Goal: Task Accomplishment & Management: Manage account settings

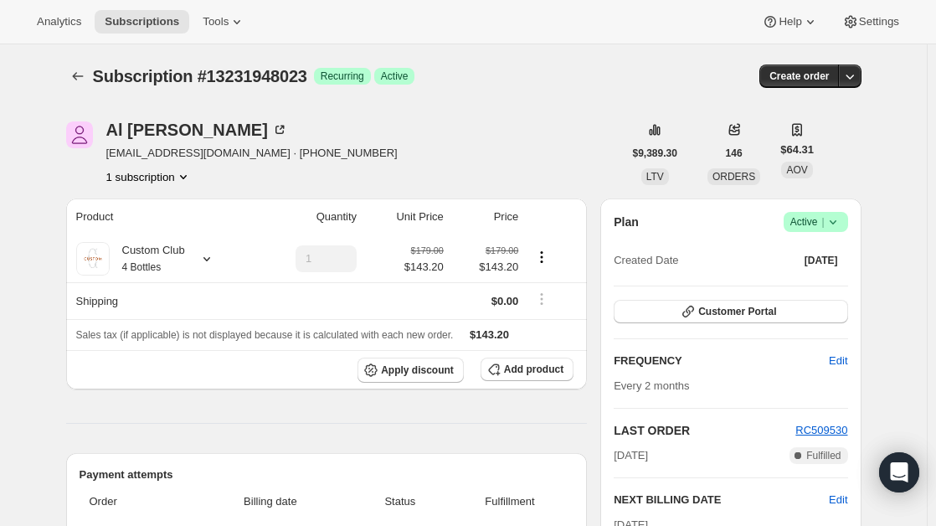
scroll to position [369, 0]
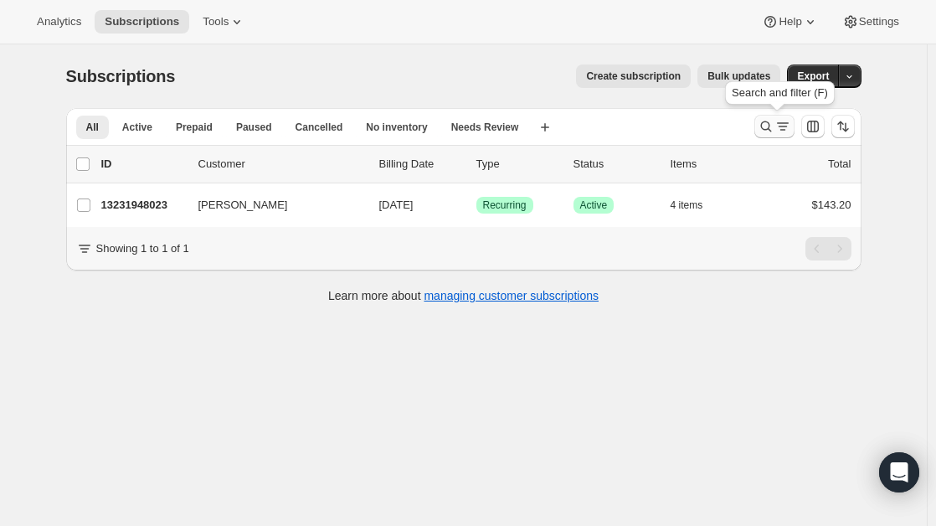
click at [769, 130] on icon "Search and filter results" at bounding box center [766, 126] width 11 height 11
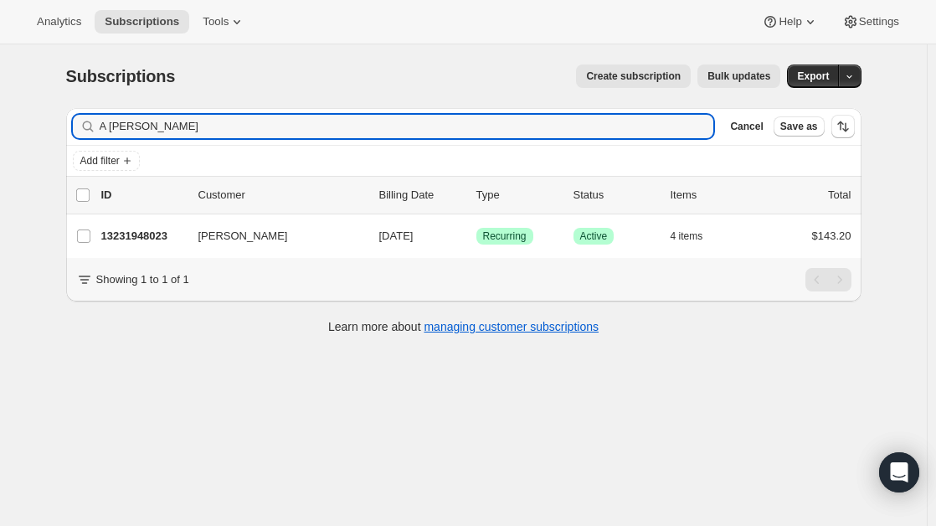
drag, startPoint x: 182, startPoint y: 132, endPoint x: 42, endPoint y: 112, distance: 141.3
click at [42, 112] on div "Subscriptions. This page is ready Subscriptions Create subscription Bulk update…" at bounding box center [463, 307] width 927 height 526
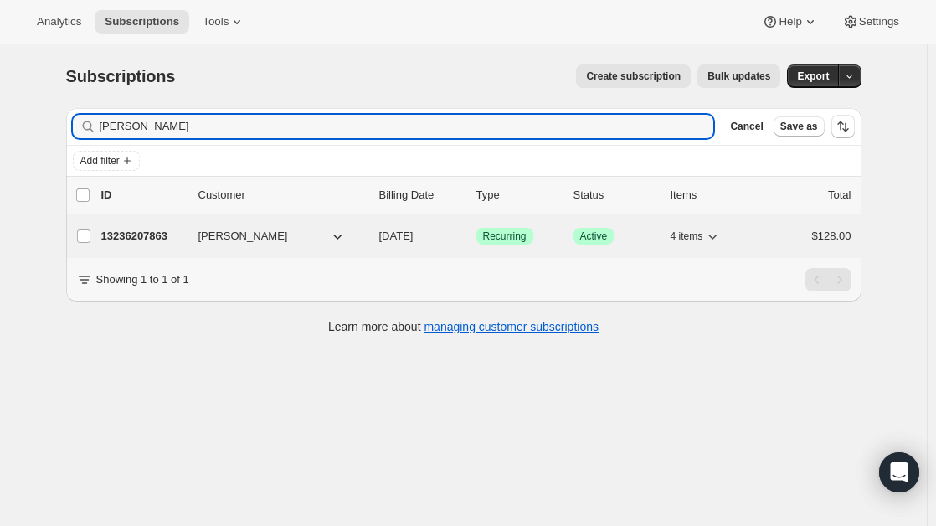
type input "[PERSON_NAME]"
click at [142, 239] on p "13236207863" at bounding box center [143, 236] width 84 height 17
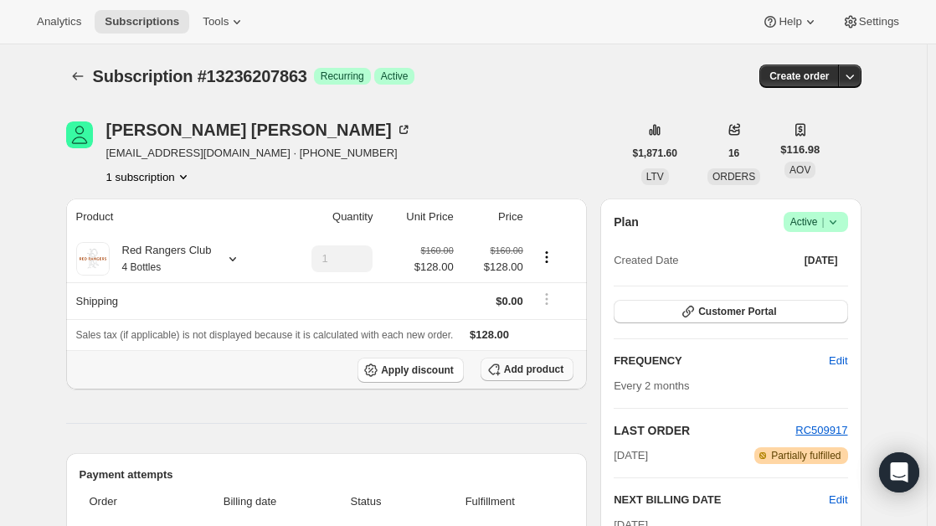
click at [510, 379] on button "Add product" at bounding box center [527, 369] width 93 height 23
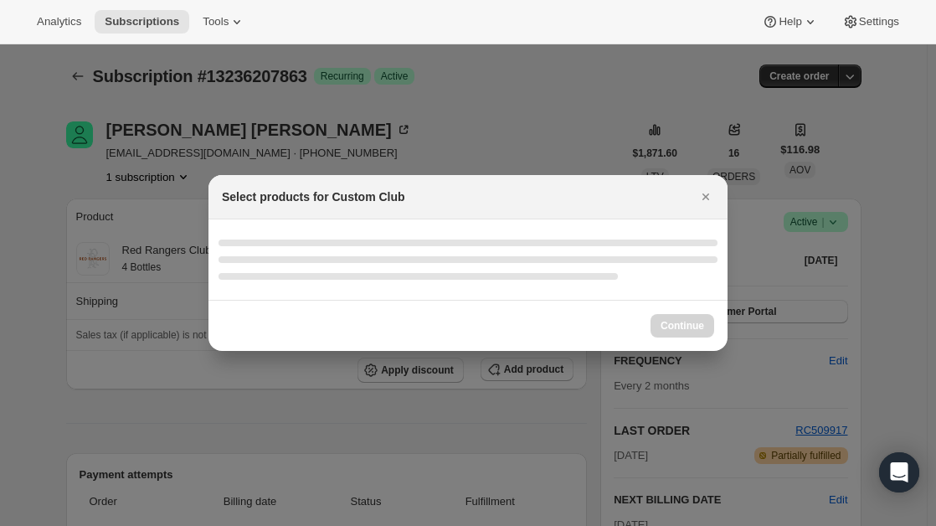
select select "gid://shopify/ProductVariant/49231431991543"
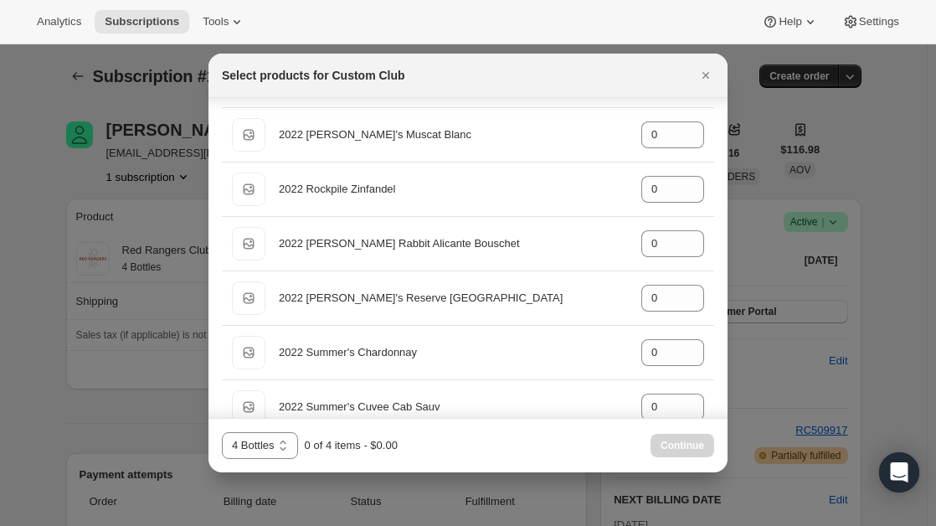
scroll to position [1656, 0]
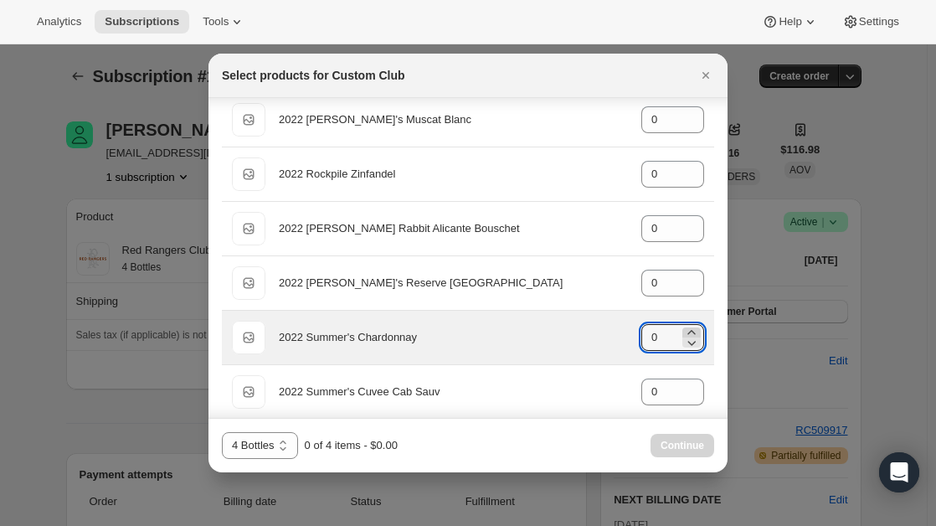
click at [683, 331] on icon ":ra5:" at bounding box center [691, 332] width 17 height 17
type input "1"
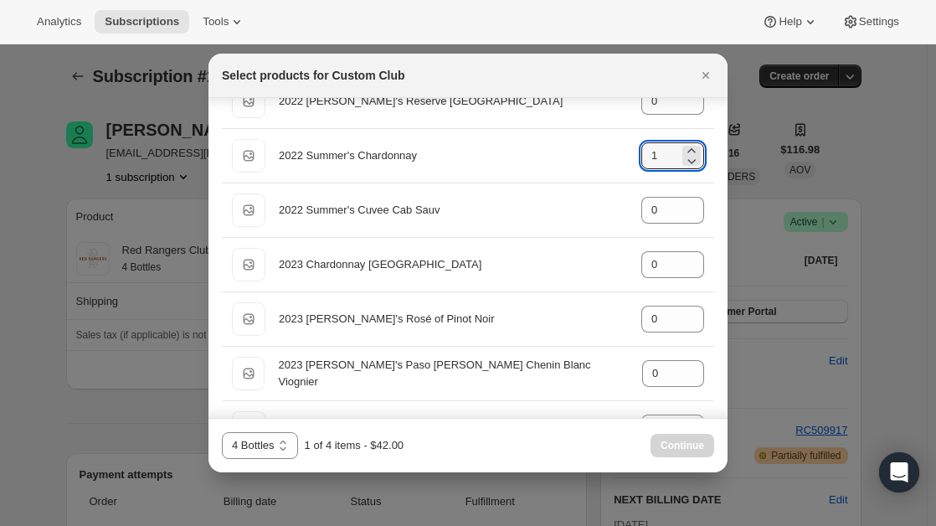
scroll to position [1839, 0]
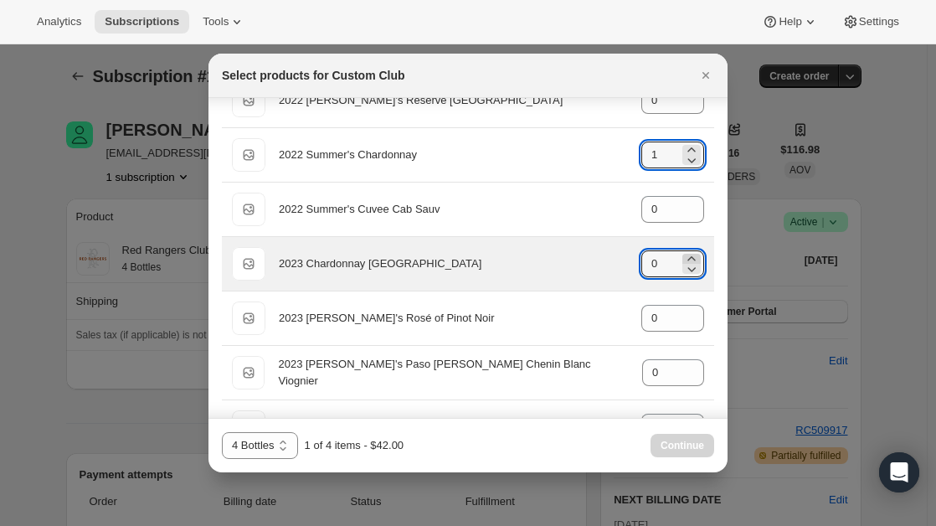
click at [683, 253] on icon ":ra5:" at bounding box center [691, 258] width 17 height 17
type input "1"
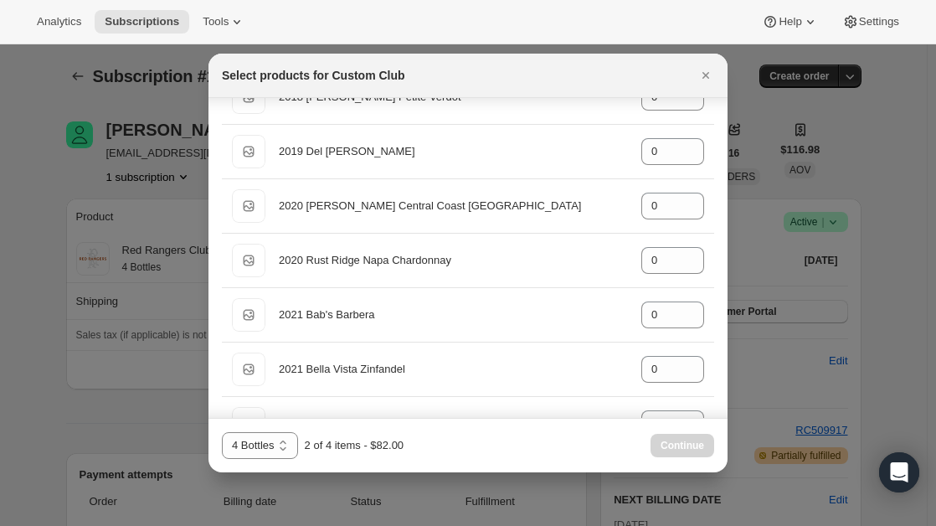
scroll to position [668, 0]
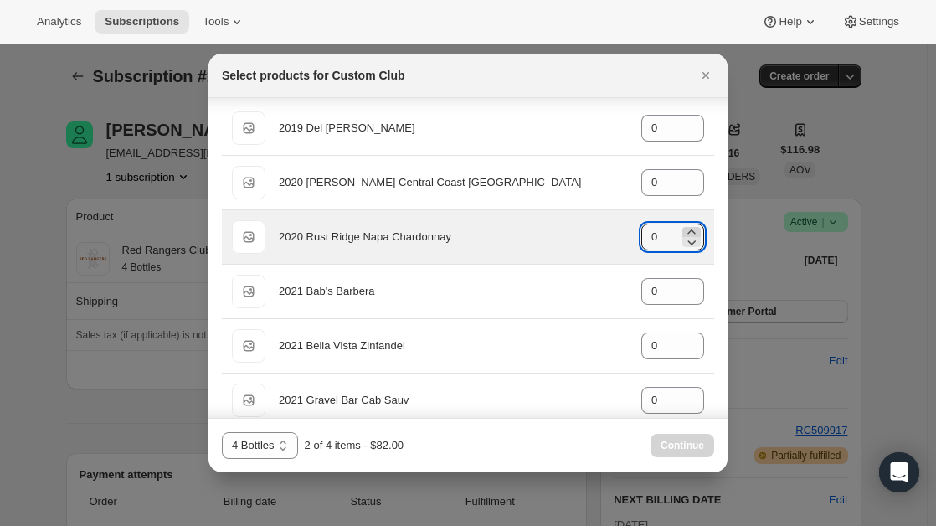
click at [684, 226] on icon ":ra5:" at bounding box center [691, 232] width 17 height 17
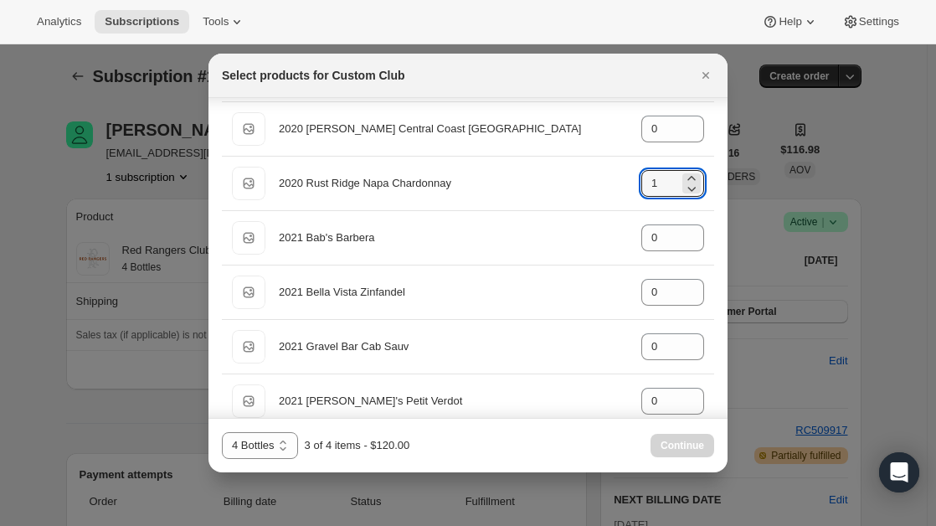
scroll to position [720, 0]
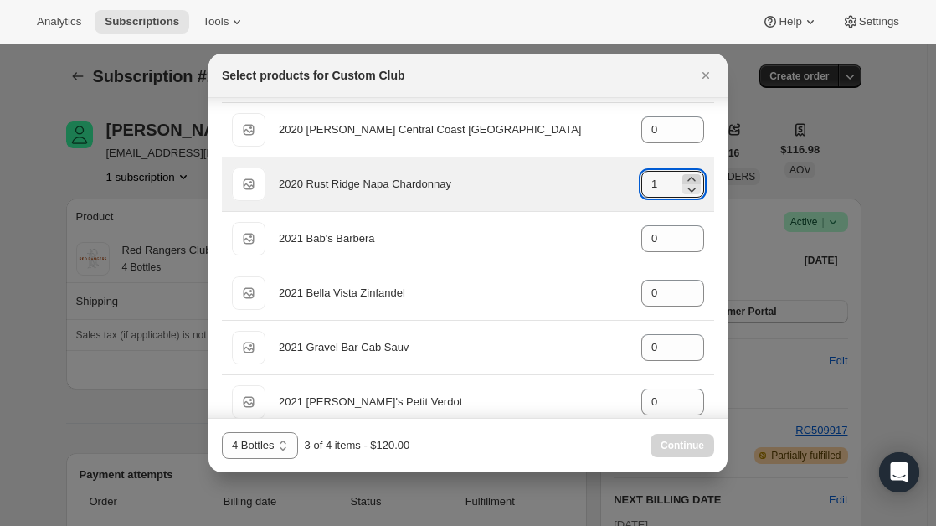
click at [686, 173] on icon ":ra5:" at bounding box center [691, 179] width 17 height 17
type input "2"
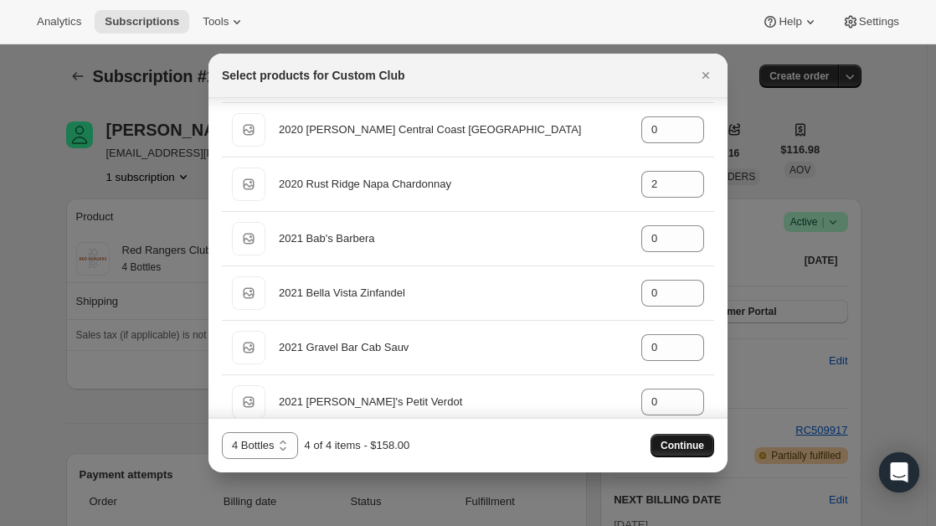
click at [686, 438] on button "Continue" at bounding box center [683, 445] width 64 height 23
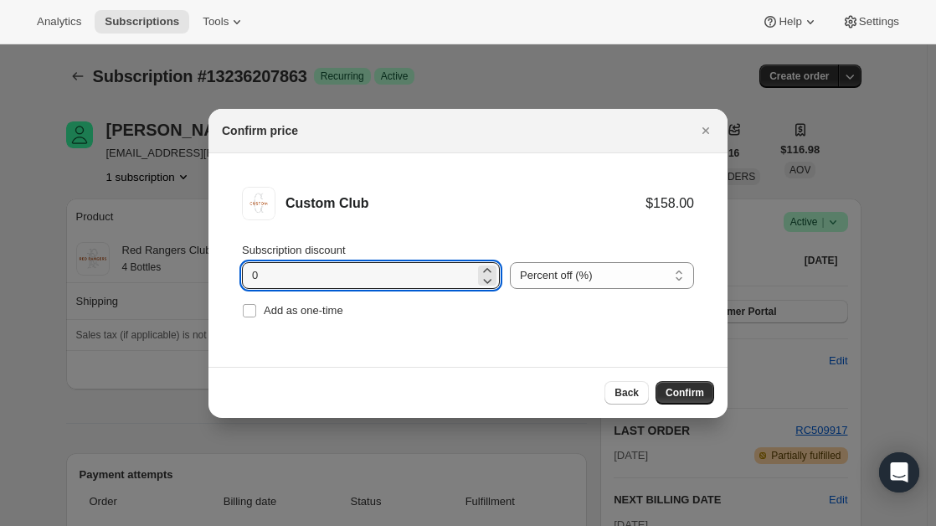
drag, startPoint x: 273, startPoint y: 282, endPoint x: 160, endPoint y: 265, distance: 114.4
type input "20"
click at [679, 386] on span "Confirm" at bounding box center [685, 392] width 39 height 13
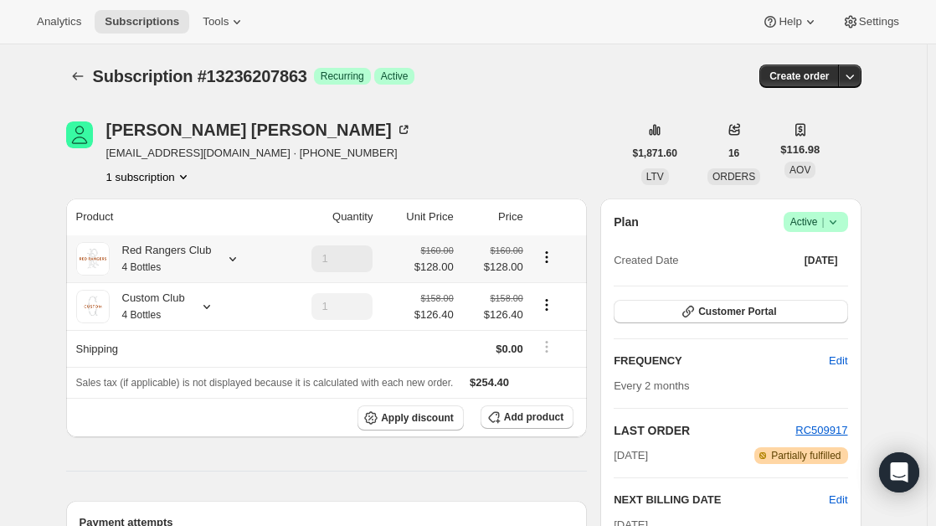
click at [221, 264] on div at bounding box center [229, 258] width 23 height 17
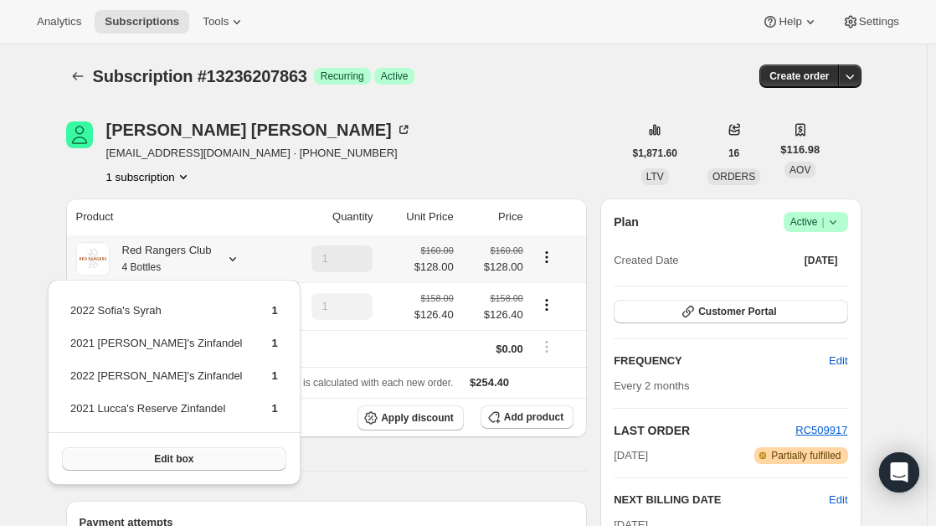
click at [168, 457] on span "Edit box" at bounding box center [173, 458] width 39 height 13
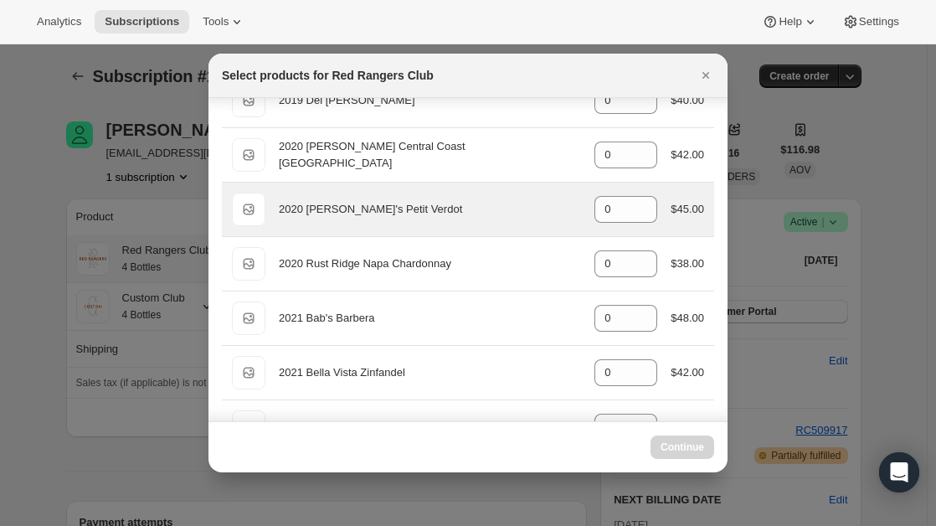
scroll to position [156, 0]
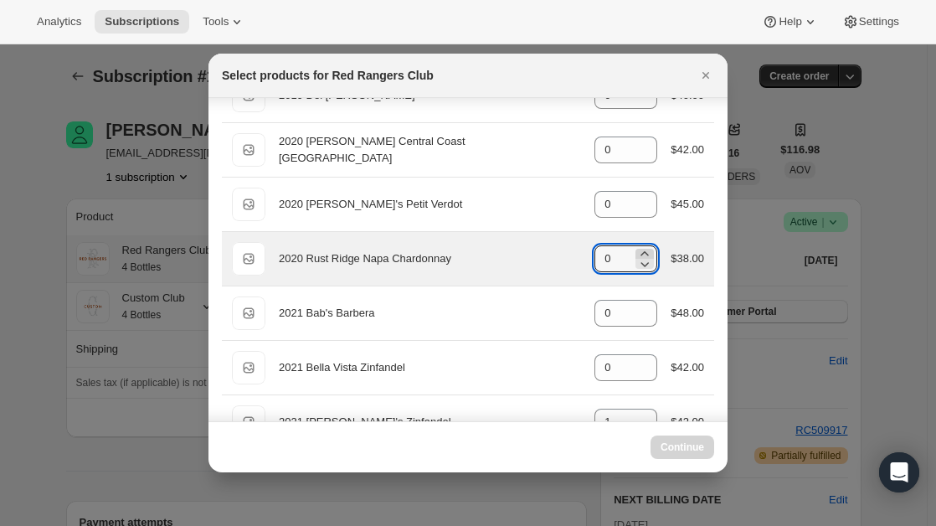
click at [637, 253] on icon ":rhm:" at bounding box center [645, 253] width 17 height 17
click at [637, 252] on icon ":rhm:" at bounding box center [645, 253] width 17 height 17
type input "0"
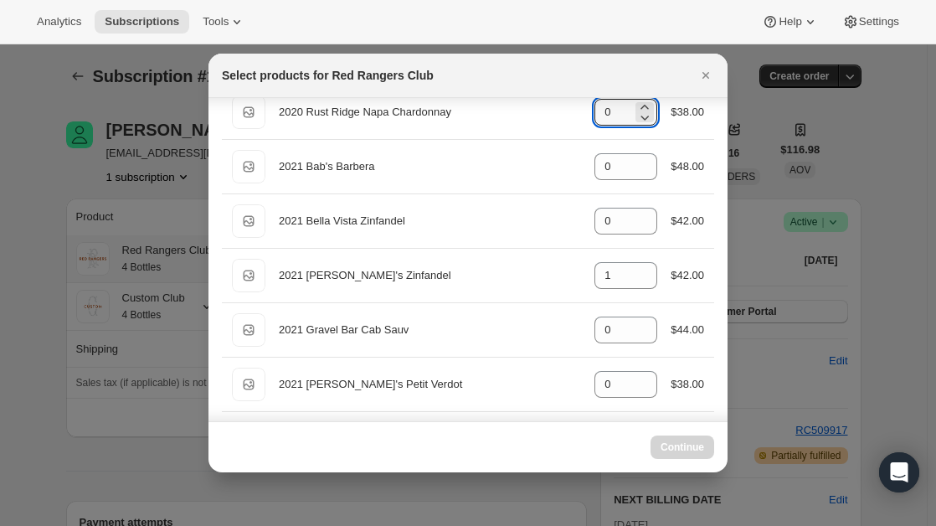
scroll to position [293, 0]
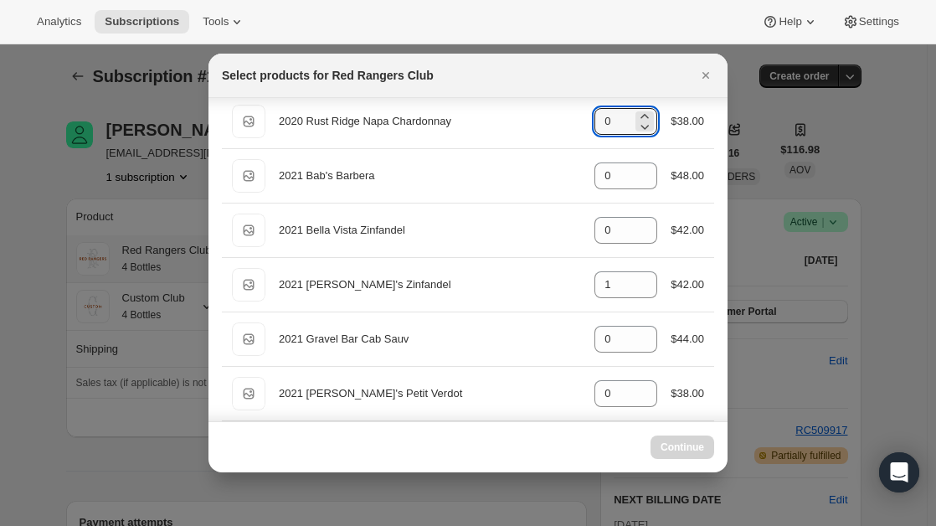
select select "gid://shopify/ProductVariant/49231286534391"
click at [710, 75] on icon "Close" at bounding box center [706, 75] width 17 height 17
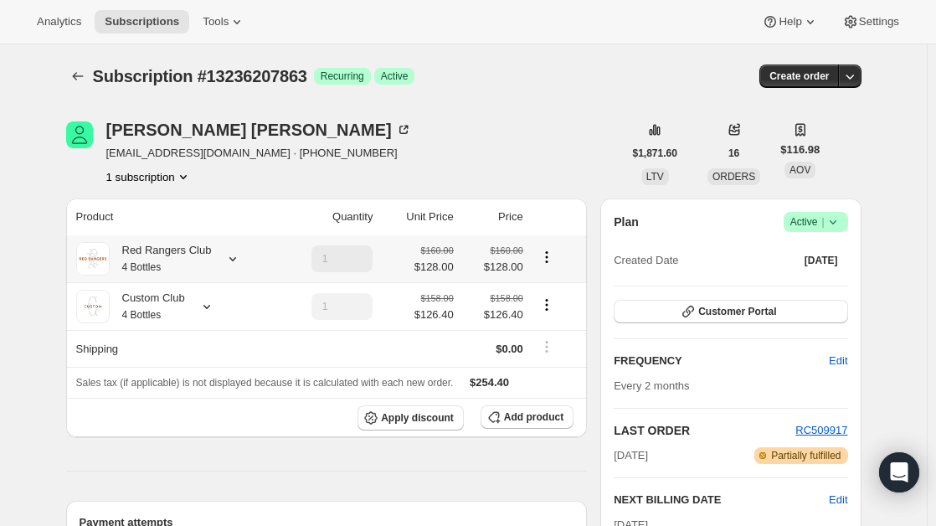
click at [548, 260] on icon "Product actions" at bounding box center [547, 257] width 17 height 17
click at [549, 323] on span "Remove" at bounding box center [550, 318] width 40 height 13
type input "0"
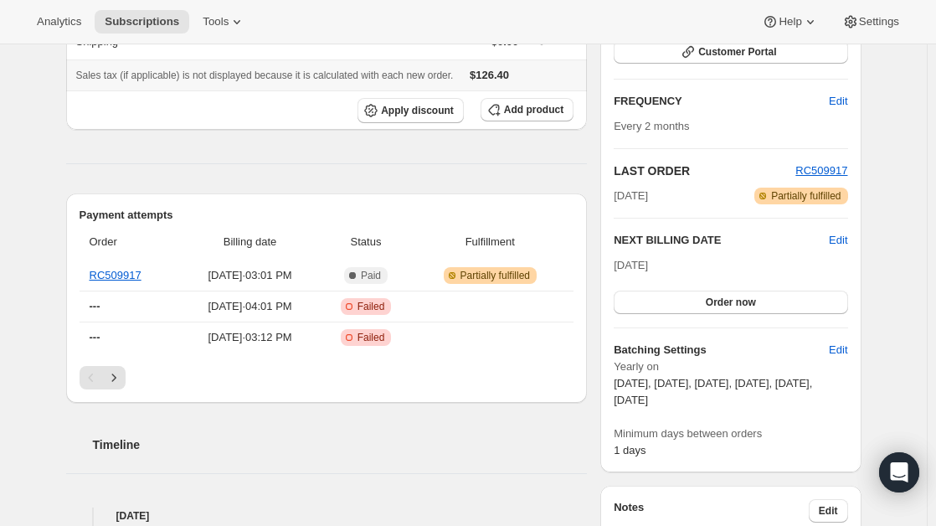
scroll to position [0, 0]
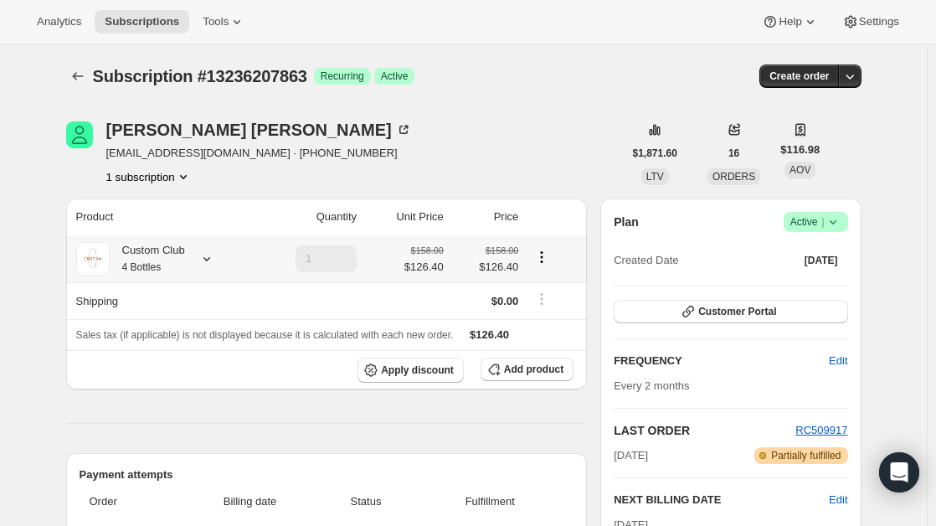
click at [154, 265] on small "4 Bottles" at bounding box center [141, 267] width 39 height 12
